Goal: Information Seeking & Learning: Learn about a topic

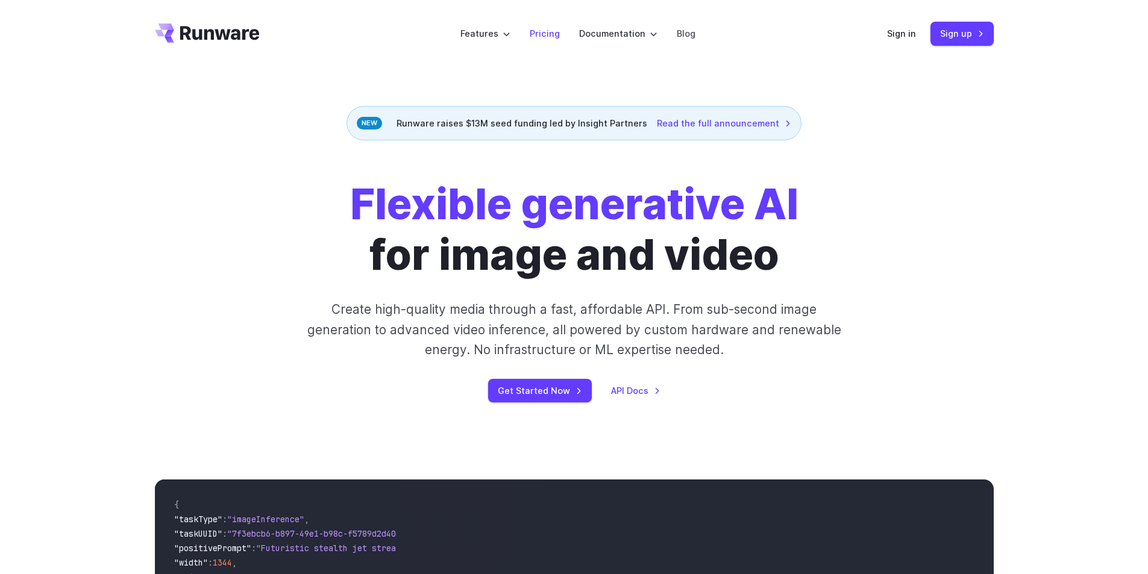
click at [551, 36] on link "Pricing" at bounding box center [545, 34] width 30 height 14
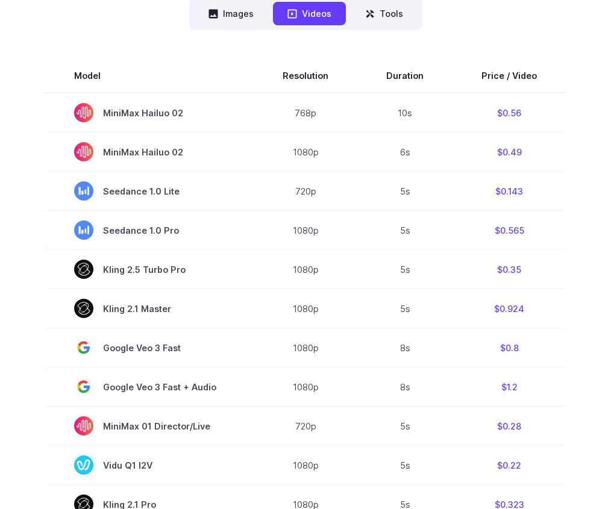
scroll to position [334, 0]
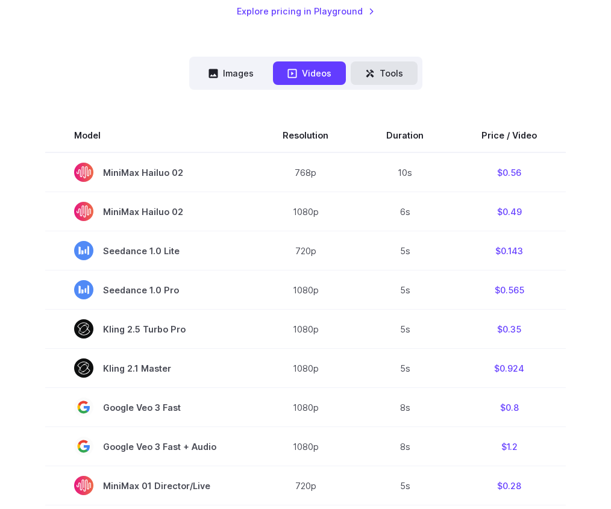
click at [389, 75] on button "Tools" at bounding box center [384, 72] width 67 height 23
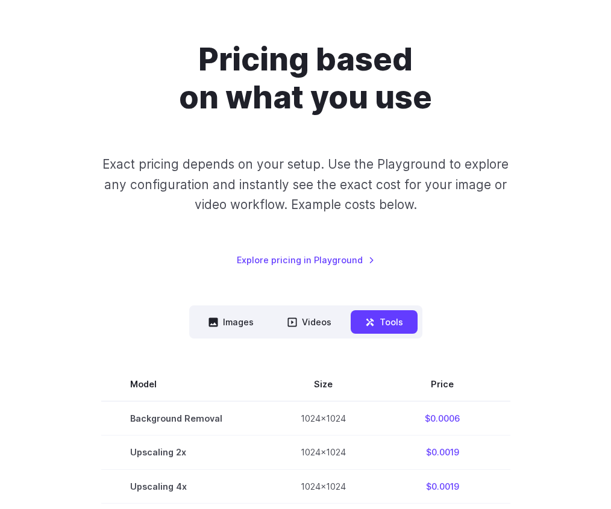
scroll to position [301, 0]
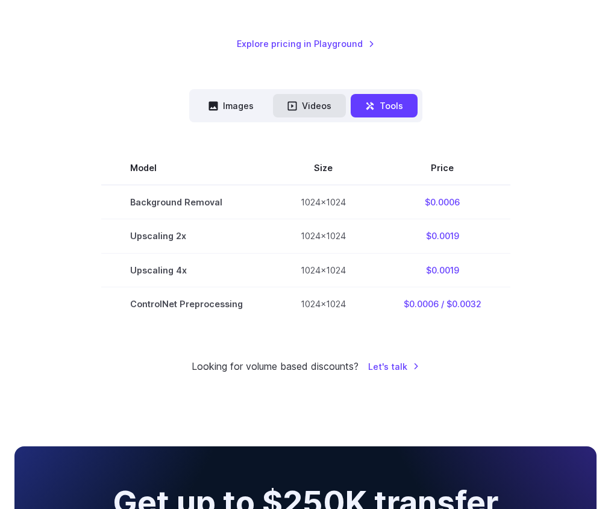
click at [321, 108] on button "Videos" at bounding box center [309, 105] width 73 height 23
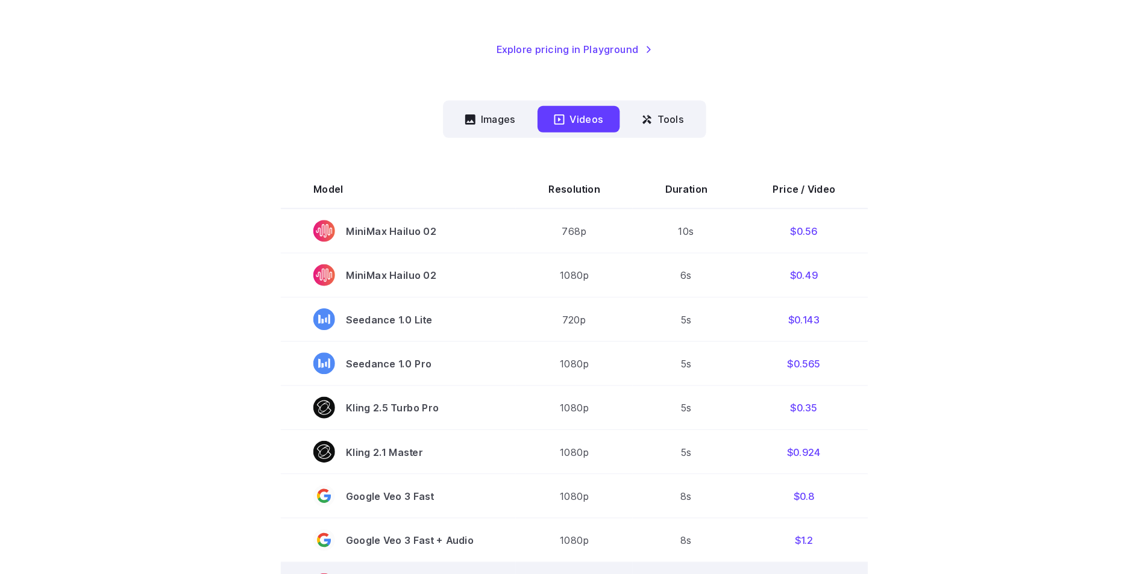
scroll to position [256, 0]
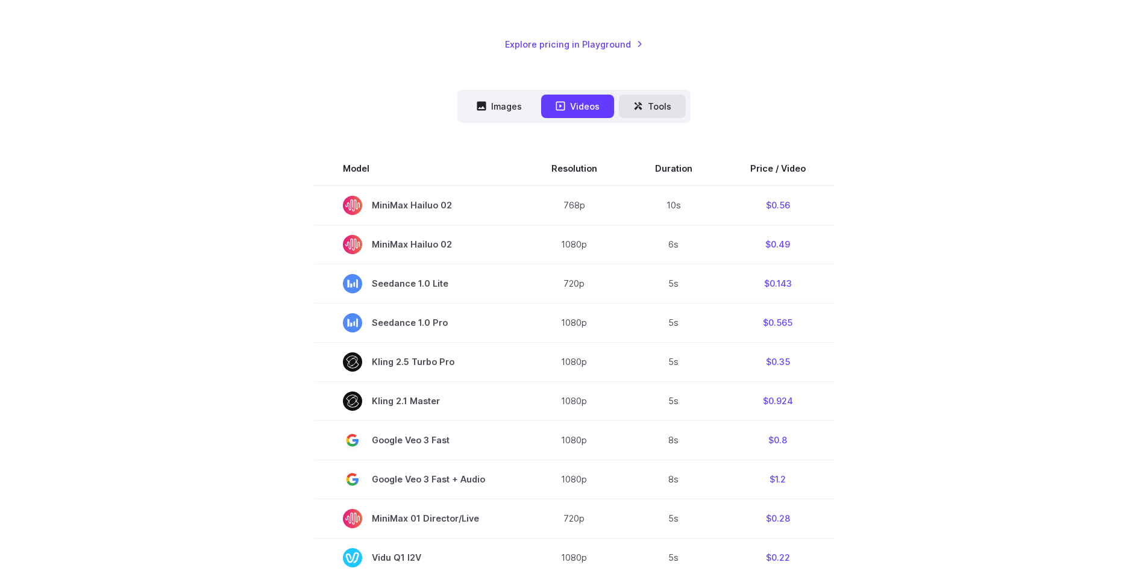
click at [663, 101] on button "Tools" at bounding box center [652, 106] width 67 height 23
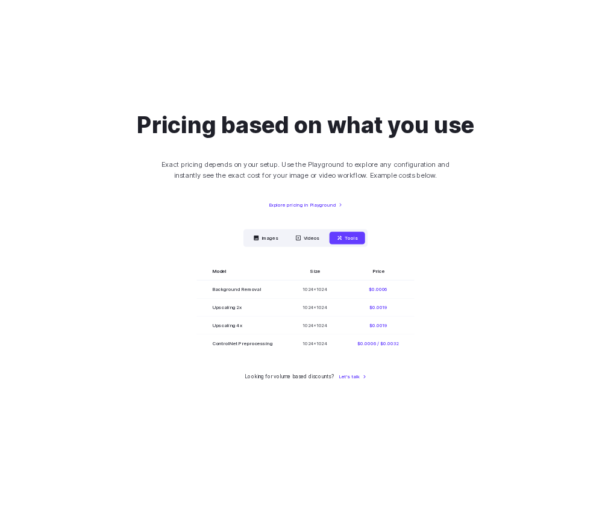
scroll to position [75, 0]
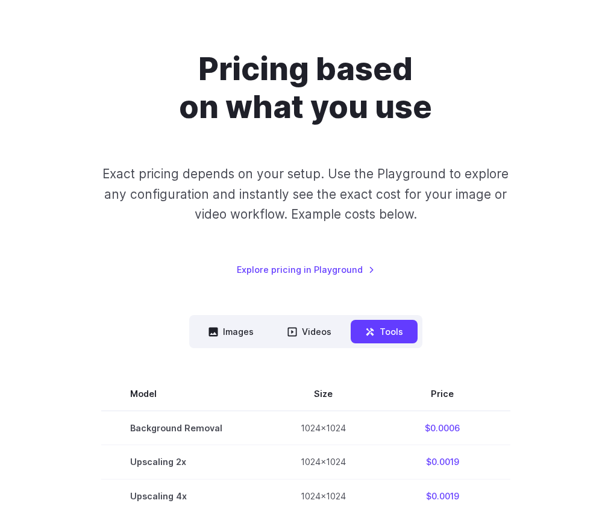
click at [67, 267] on div "Pricing based on what you use Exact pricing depends on your setup. Use the Play…" at bounding box center [305, 163] width 582 height 227
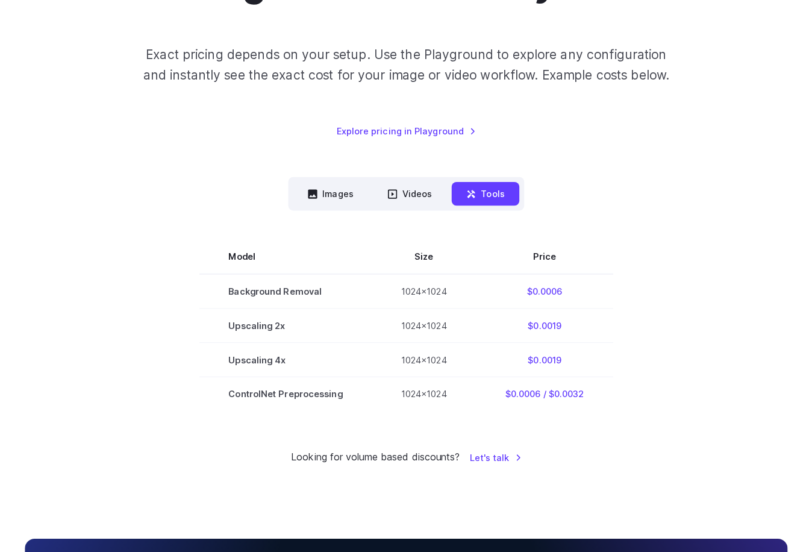
scroll to position [163, 0]
